Goal: Task Accomplishment & Management: Complete application form

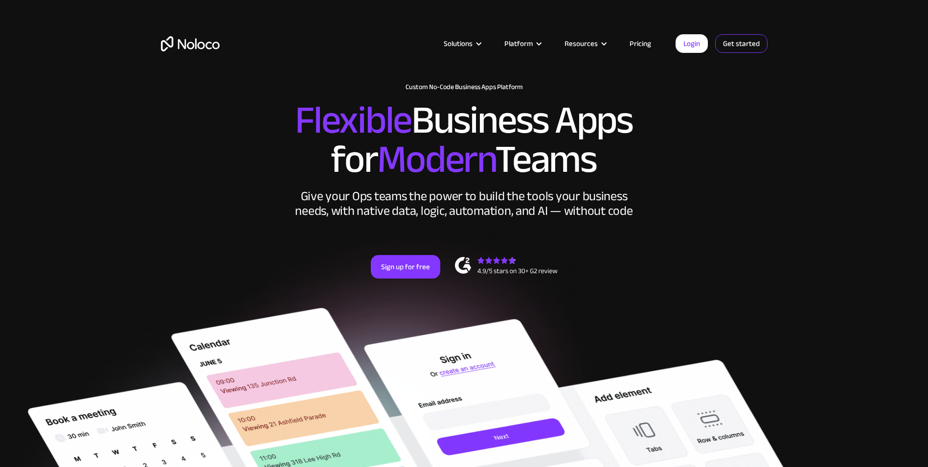
click at [0, 0] on link "Get started" at bounding box center [0, 0] width 0 height 0
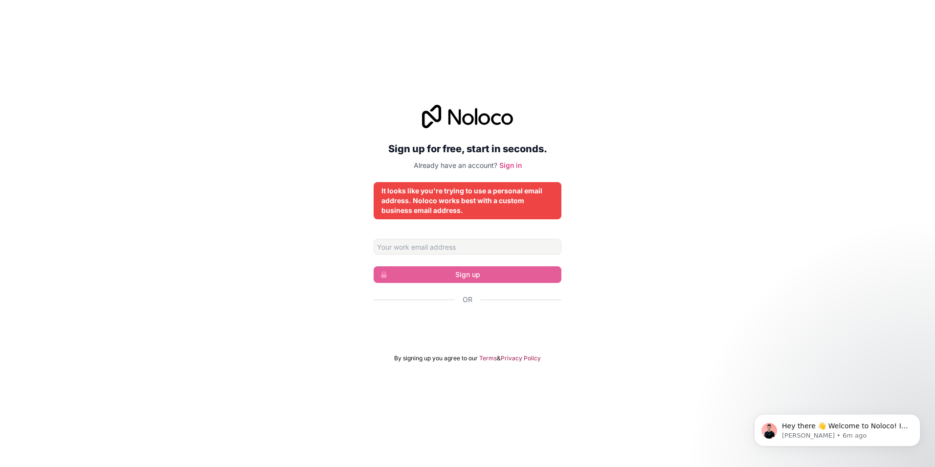
click at [458, 208] on div "It looks like you're trying to use a personal email address. Noloco works best …" at bounding box center [467, 200] width 172 height 29
click at [517, 202] on div "It looks like you're trying to use a personal email address. Noloco works best …" at bounding box center [467, 200] width 172 height 29
click at [442, 246] on input "Email address" at bounding box center [468, 247] width 188 height 16
type input "[EMAIL_ADDRESS][DOMAIN_NAME]"
click at [510, 167] on link "Sign in" at bounding box center [510, 165] width 22 height 8
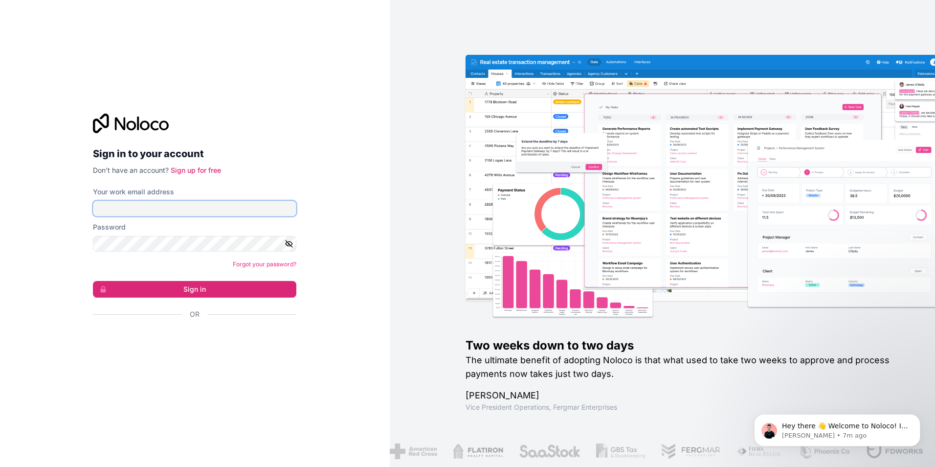
click at [142, 206] on input "Your work email address" at bounding box center [194, 208] width 203 height 16
type input "[EMAIL_ADDRESS][DOMAIN_NAME]"
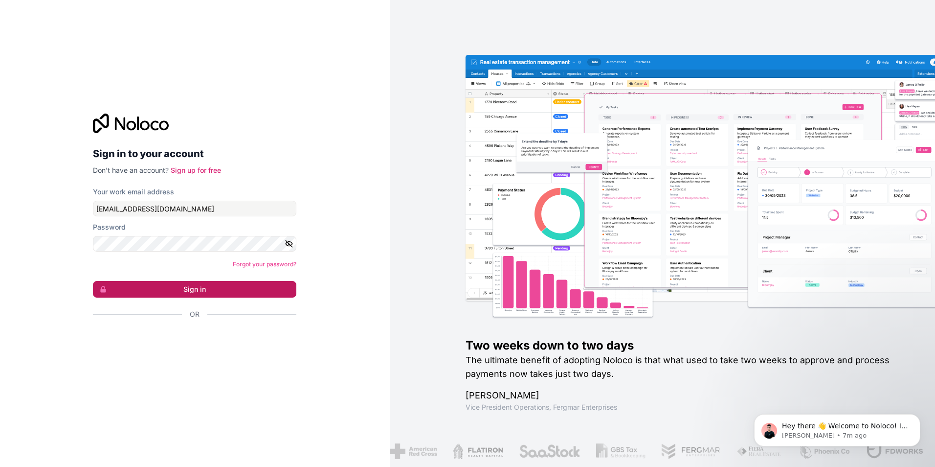
click at [203, 289] on button "Sign in" at bounding box center [194, 289] width 203 height 17
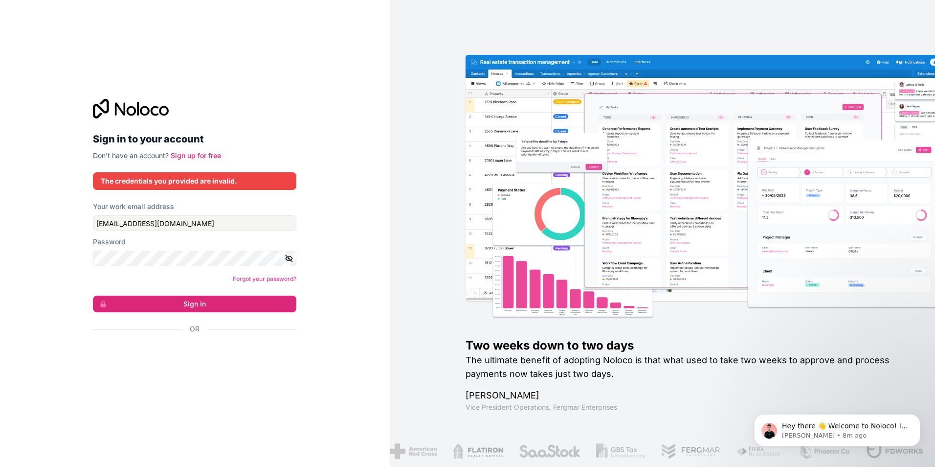
click at [191, 180] on div "The credentials you provided are invalid." at bounding box center [195, 181] width 188 height 10
drag, startPoint x: 101, startPoint y: 178, endPoint x: 257, endPoint y: 190, distance: 156.5
click at [257, 190] on div "Sign in to your account Don't have an account? Sign up for free The credentials…" at bounding box center [194, 233] width 203 height 269
copy div "The credentials you provided are invalid."
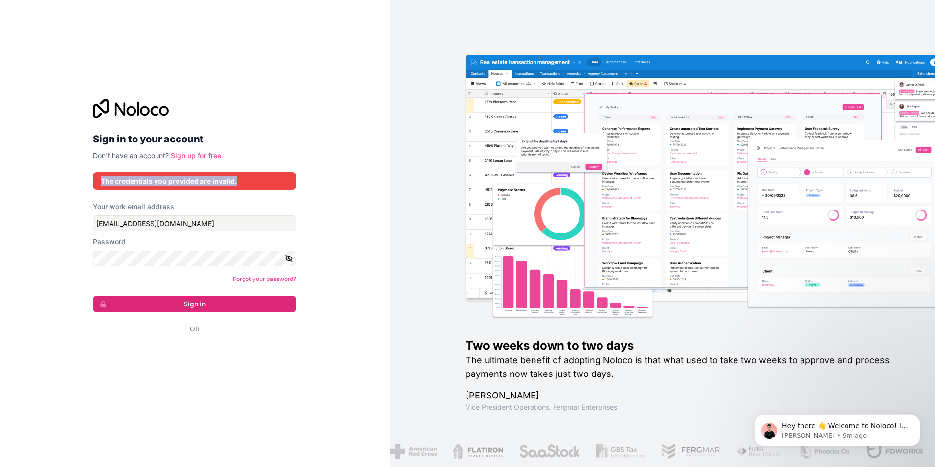
click at [197, 156] on link "Sign up for free" at bounding box center [196, 155] width 50 height 8
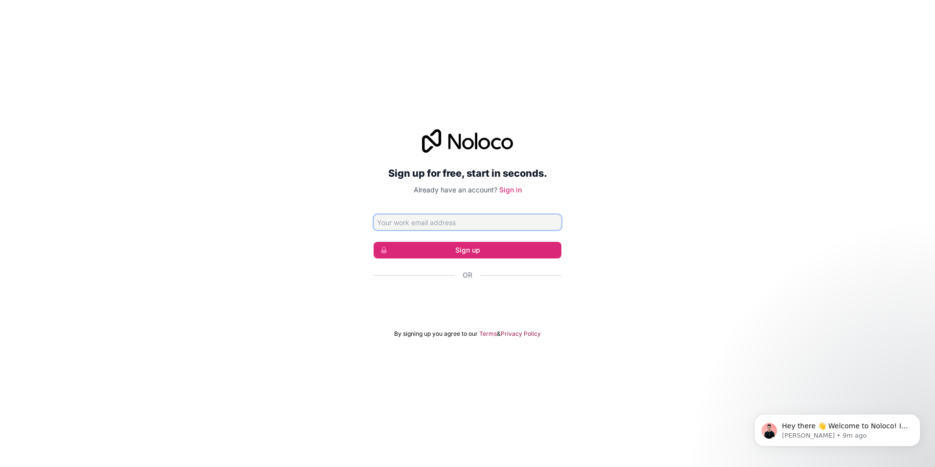
click at [458, 223] on input "Email address" at bounding box center [468, 222] width 188 height 16
click at [732, 204] on div "Sign up for free, start in seconds. Already have an account? Sign in Sign up Or…" at bounding box center [467, 233] width 935 height 236
click at [507, 253] on button "Sign up" at bounding box center [468, 250] width 188 height 17
click at [478, 224] on input "Email address" at bounding box center [468, 222] width 188 height 16
type input "[EMAIL_ADDRESS][DOMAIN_NAME]"
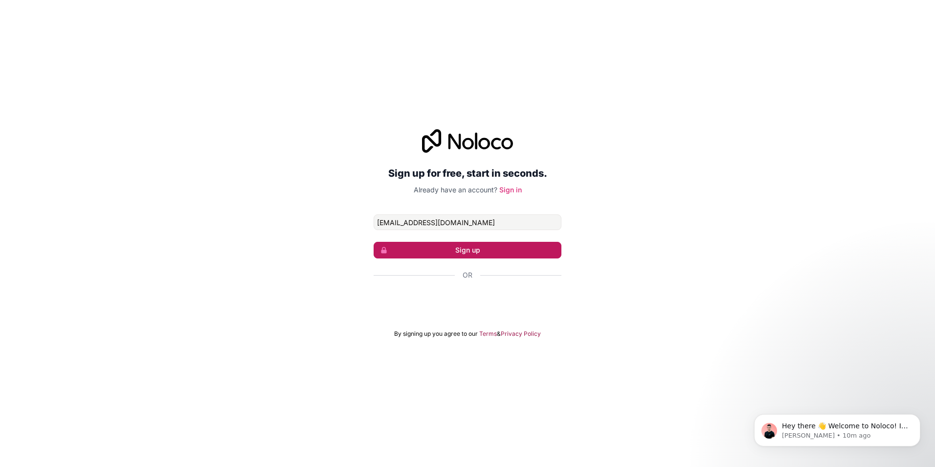
click at [461, 254] on button "Sign up" at bounding box center [468, 250] width 188 height 17
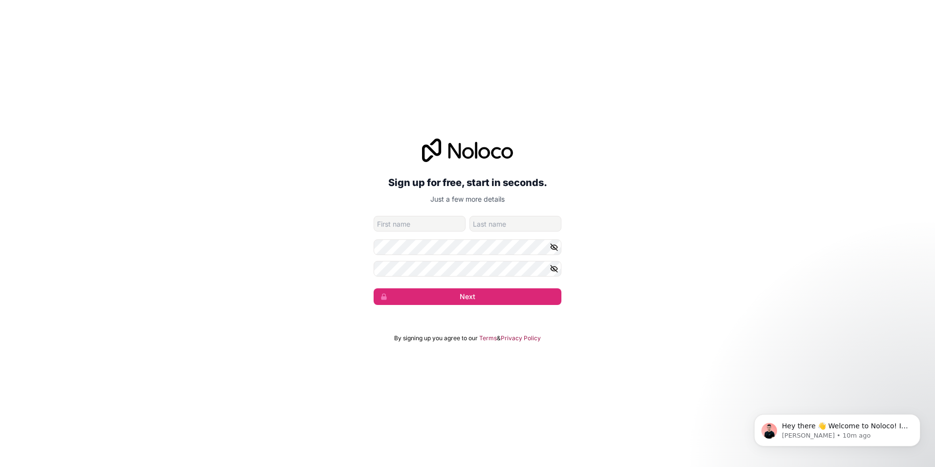
click at [394, 226] on input "given-name" at bounding box center [420, 224] width 92 height 16
type input "[DEMOGRAPHIC_DATA]"
type input "-"
click at [354, 263] on div "Sign up for free, start in seconds. Just a few more details [EMAIL_ADDRESS][DOM…" at bounding box center [467, 222] width 935 height 194
click at [555, 246] on icon "button" at bounding box center [554, 247] width 9 height 9
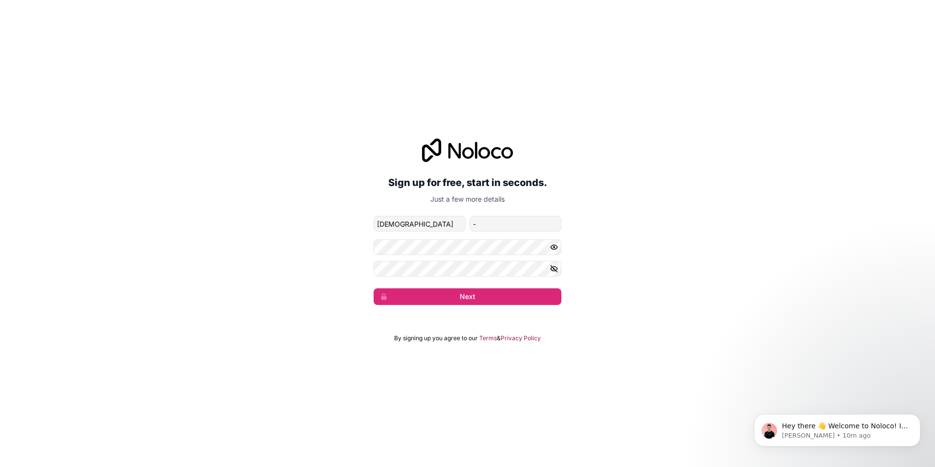
click at [555, 265] on icon "button" at bounding box center [554, 268] width 9 height 9
click at [440, 297] on button "Next" at bounding box center [468, 296] width 188 height 17
click at [437, 295] on button "Next" at bounding box center [468, 296] width 188 height 17
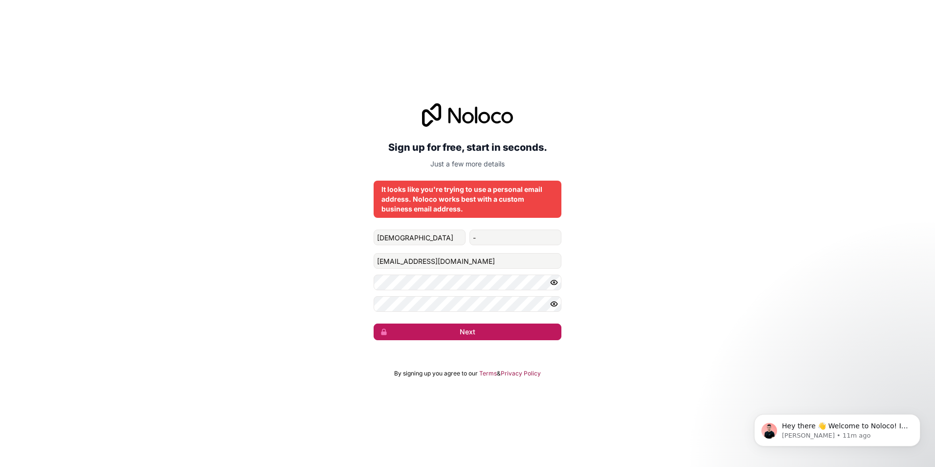
click at [444, 333] on button "Next" at bounding box center [468, 331] width 188 height 17
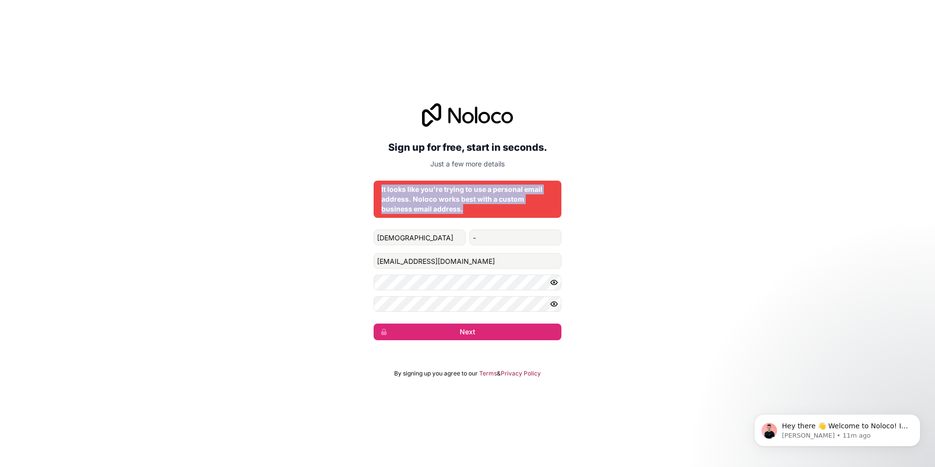
drag, startPoint x: 381, startPoint y: 188, endPoint x: 514, endPoint y: 217, distance: 136.7
click at [514, 217] on div "It looks like you're trying to use a personal email address. Noloco works best …" at bounding box center [468, 198] width 188 height 37
copy div "It looks like you're trying to use a personal email address. Noloco works best …"
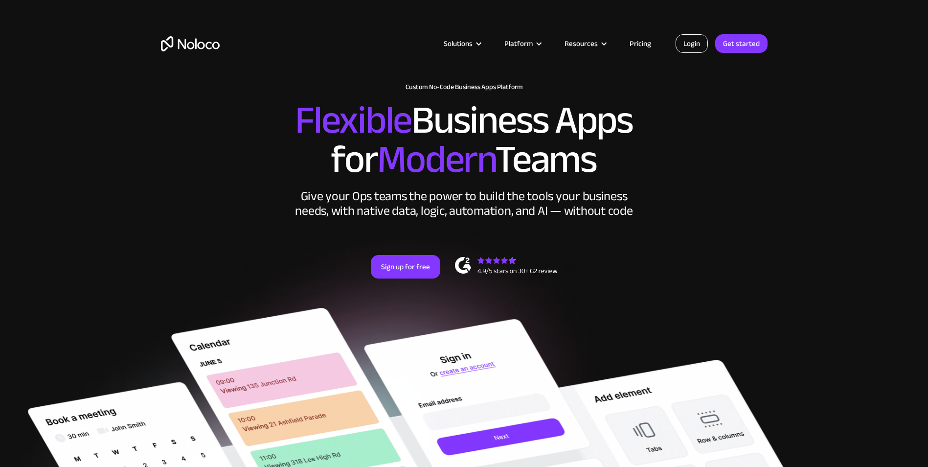
click at [693, 47] on link "Login" at bounding box center [691, 43] width 32 height 19
